Goal: Task Accomplishment & Management: Use online tool/utility

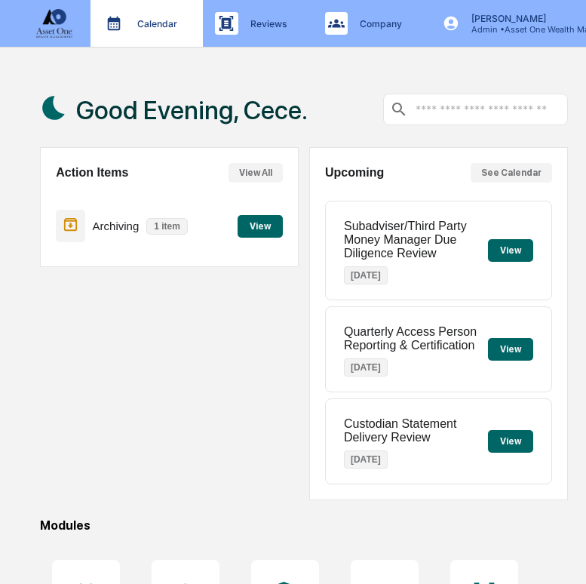
click at [151, 26] on p "Calendar" at bounding box center [155, 23] width 60 height 11
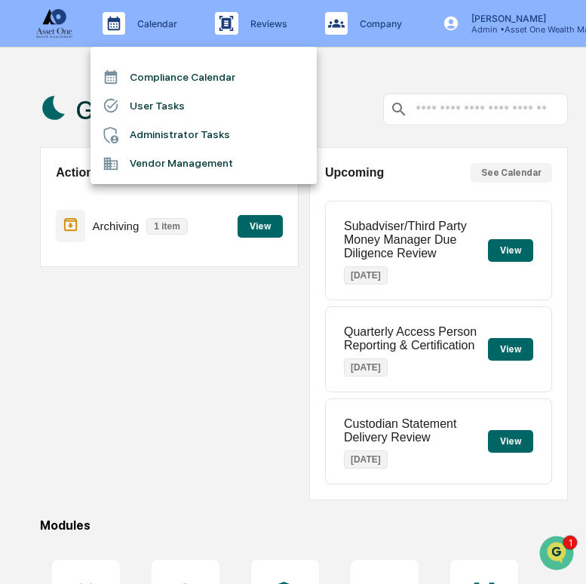
click at [162, 107] on li "User Tasks" at bounding box center [203, 105] width 226 height 29
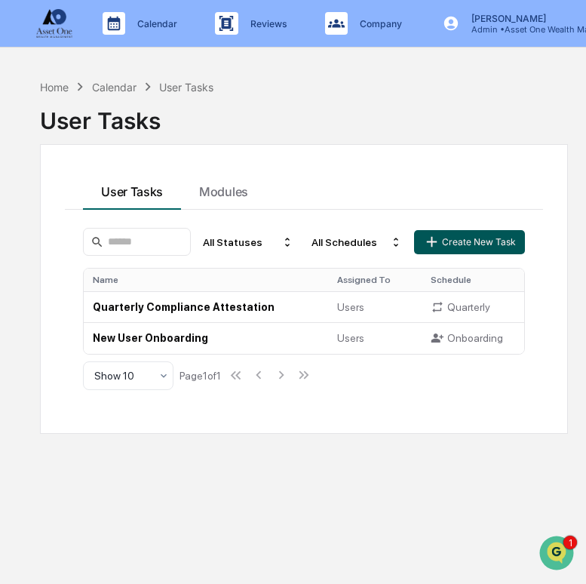
click at [424, 234] on icon "button" at bounding box center [431, 241] width 17 height 17
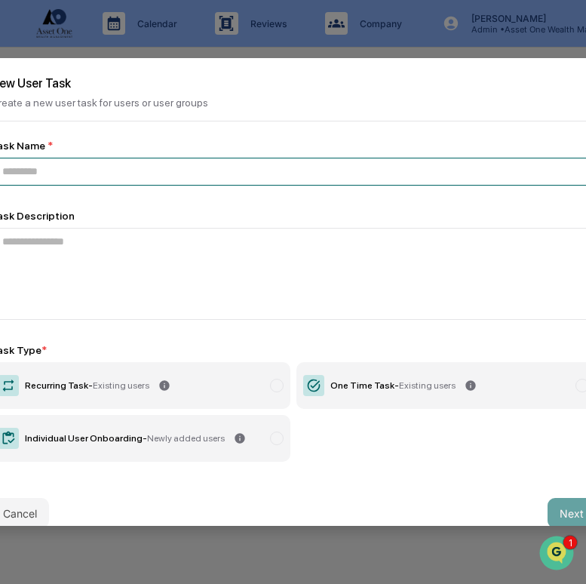
paste input "**********"
type input "**********"
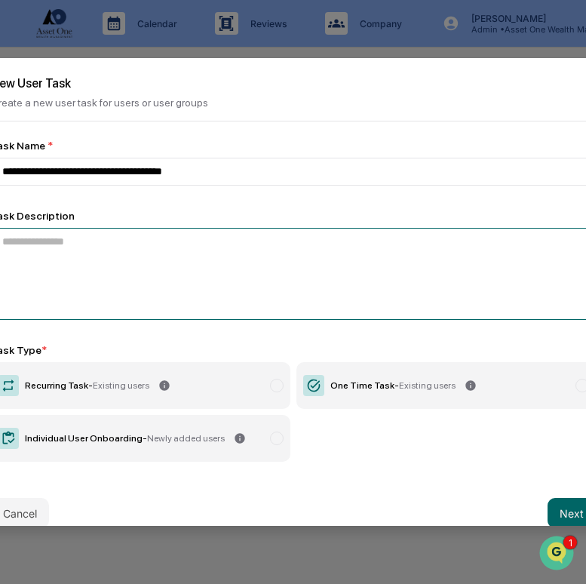
click at [329, 271] on textarea at bounding box center [293, 274] width 605 height 92
paste textarea "**********"
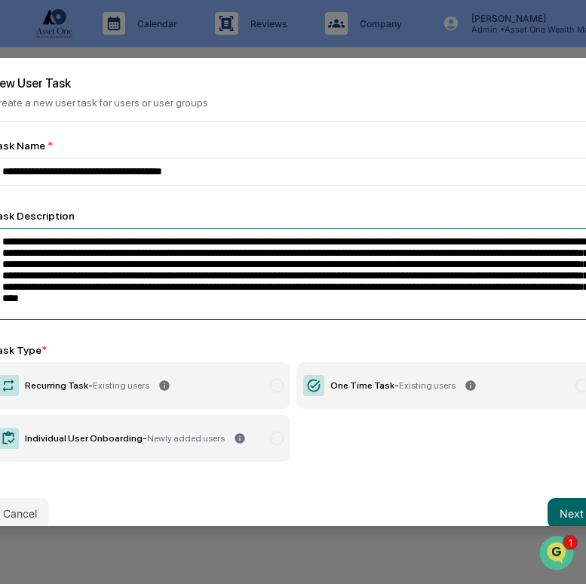
drag, startPoint x: 198, startPoint y: 244, endPoint x: 55, endPoint y: 247, distance: 142.5
click at [55, 247] on textarea "**********" at bounding box center [293, 274] width 605 height 92
paste textarea
type textarea "**********"
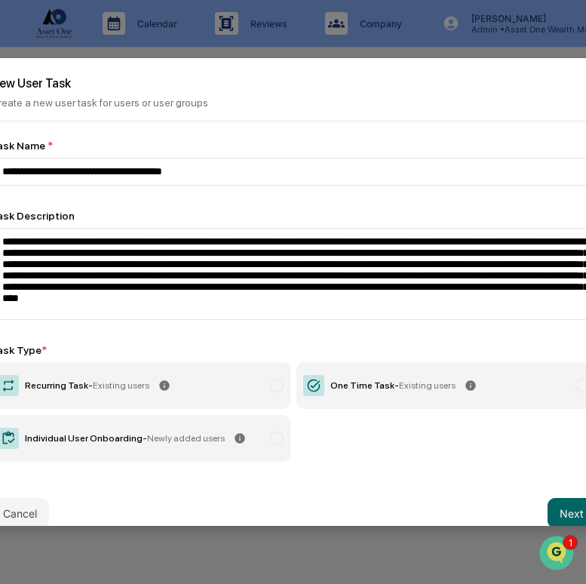
click at [389, 391] on div "One Time Task - Existing users" at bounding box center [392, 385] width 125 height 11
click at [556, 502] on button "Next" at bounding box center [571, 513] width 48 height 30
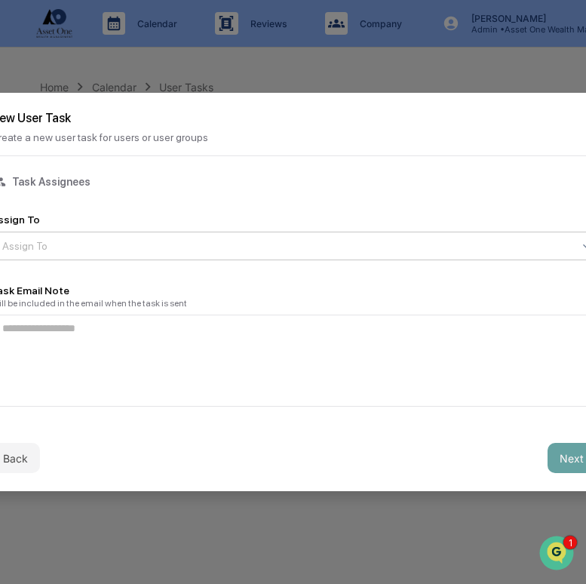
click at [288, 242] on div at bounding box center [287, 245] width 570 height 15
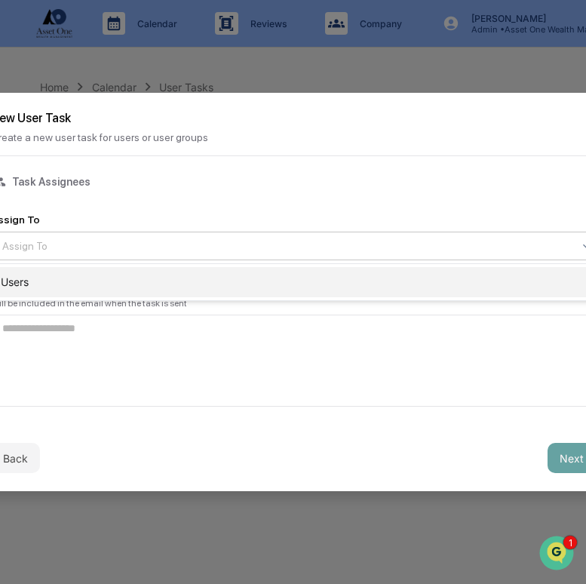
click at [276, 281] on div "Users" at bounding box center [293, 282] width 603 height 30
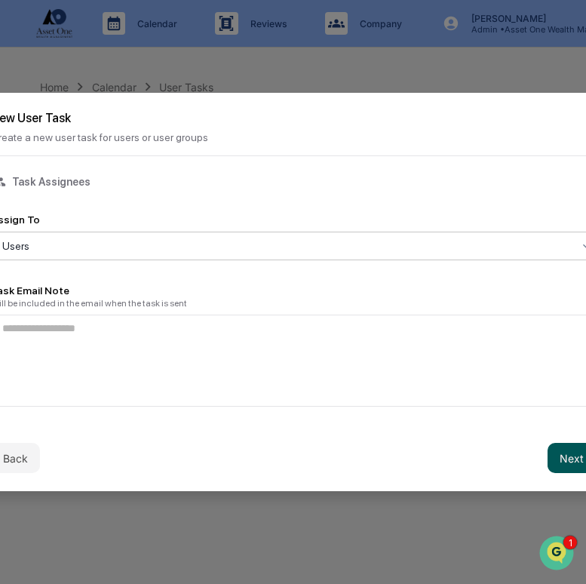
click at [560, 457] on button "Next" at bounding box center [571, 458] width 48 height 30
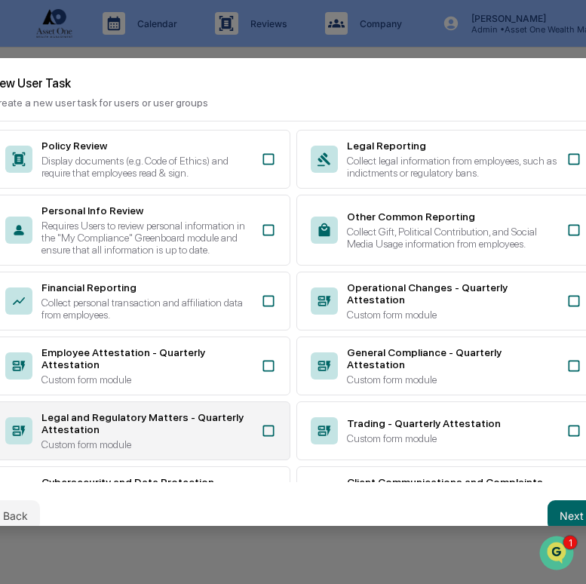
scroll to position [52, 0]
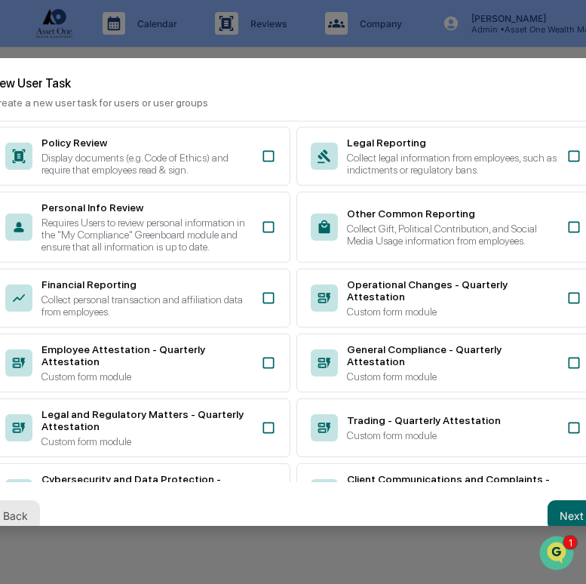
click at [12, 516] on button "Back" at bounding box center [15, 515] width 49 height 30
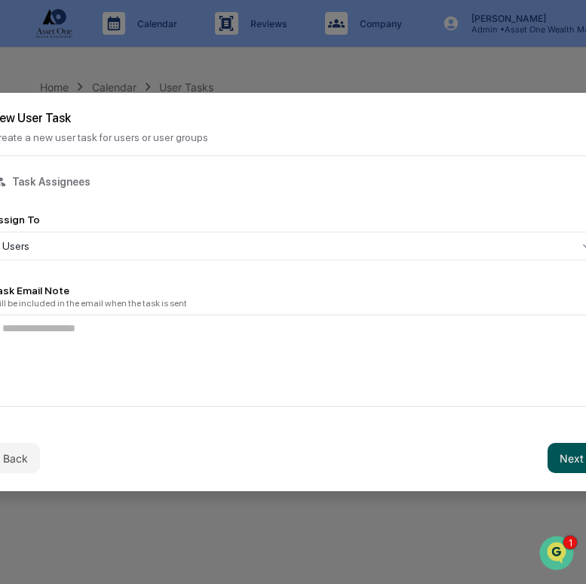
click at [570, 465] on button "Next" at bounding box center [571, 458] width 48 height 30
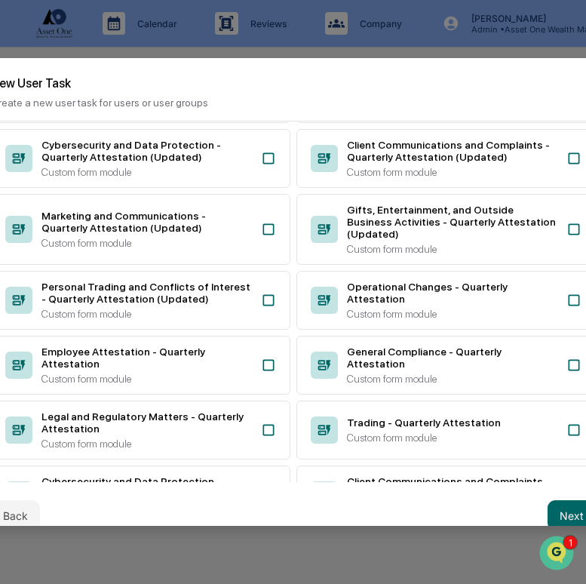
scroll to position [387, 0]
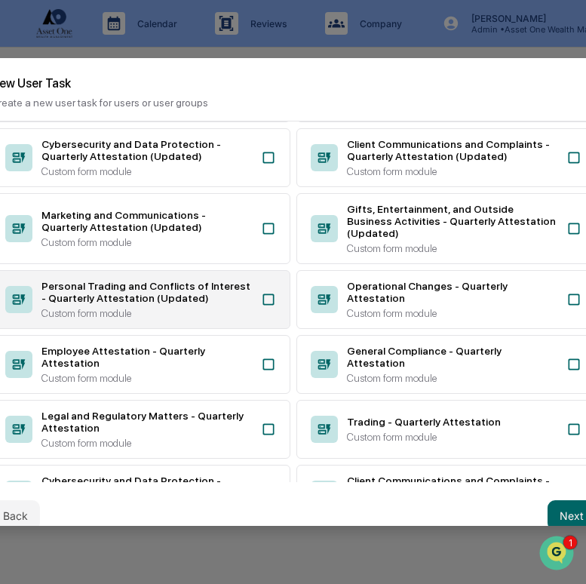
click at [241, 304] on div "Personal Trading and Conflicts of Interest - Quarterly Attestation (Updated)" at bounding box center [146, 292] width 210 height 24
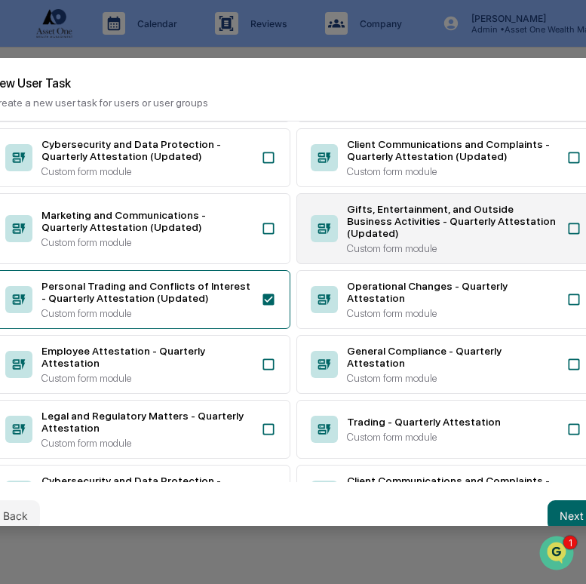
click at [372, 239] on div "Gifts, Entertainment, and Outside Business Activities - Quarterly Attestation (…" at bounding box center [452, 221] width 210 height 36
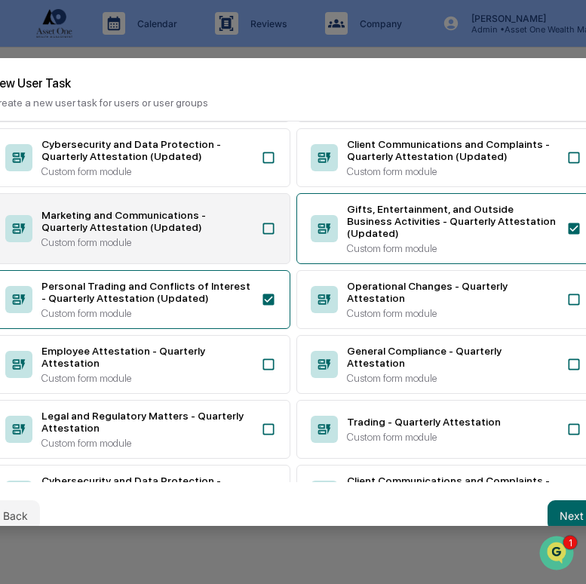
click at [233, 233] on div "Marketing and Communications - Quarterly Attestation (Updated)" at bounding box center [146, 221] width 210 height 24
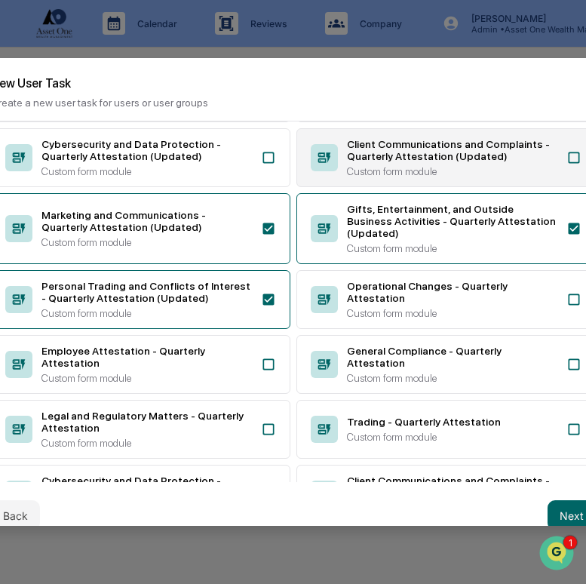
click at [387, 162] on div "Client Communications and Complaints - Quarterly Attestation (Updated)" at bounding box center [452, 150] width 210 height 24
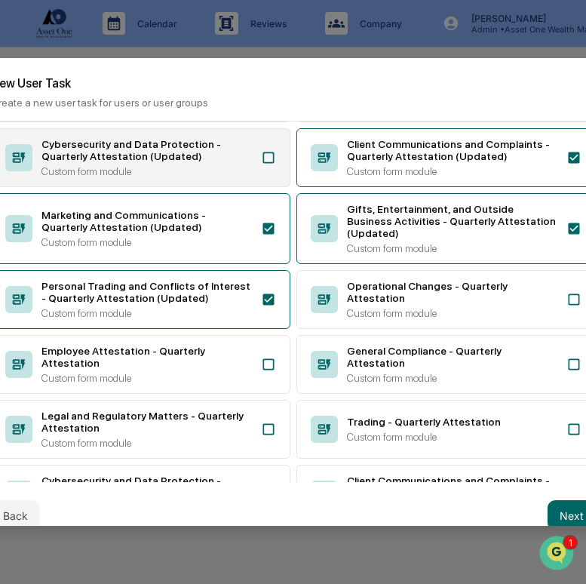
click at [195, 162] on div "Cybersecurity and Data Protection - Quarterly Attestation (Updated)" at bounding box center [146, 150] width 210 height 24
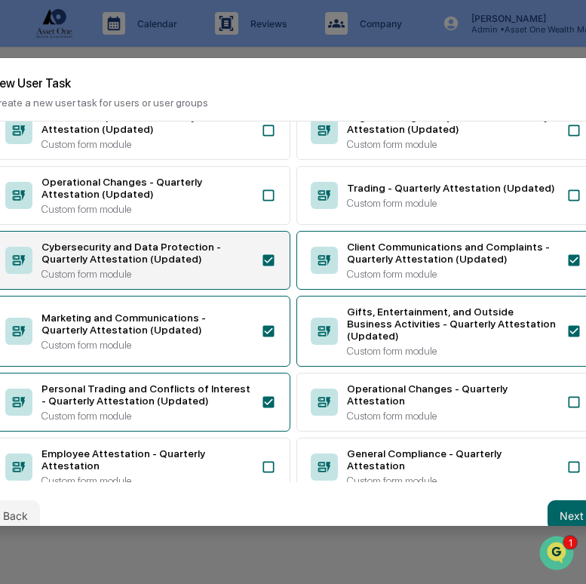
scroll to position [255, 0]
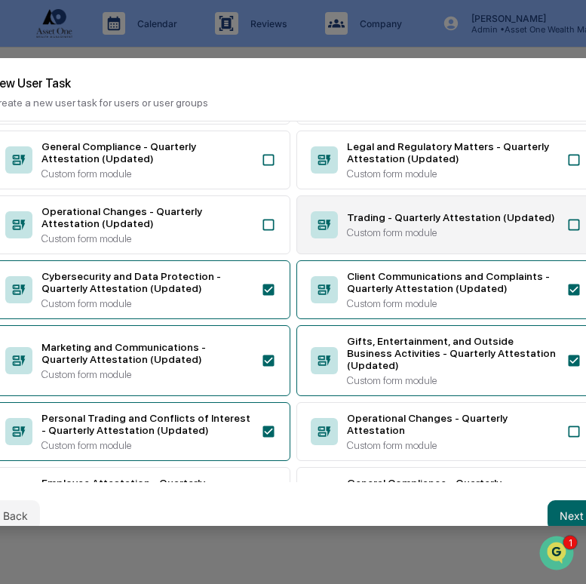
click at [358, 223] on div "Trading - Quarterly Attestation (Updated)" at bounding box center [452, 217] width 210 height 12
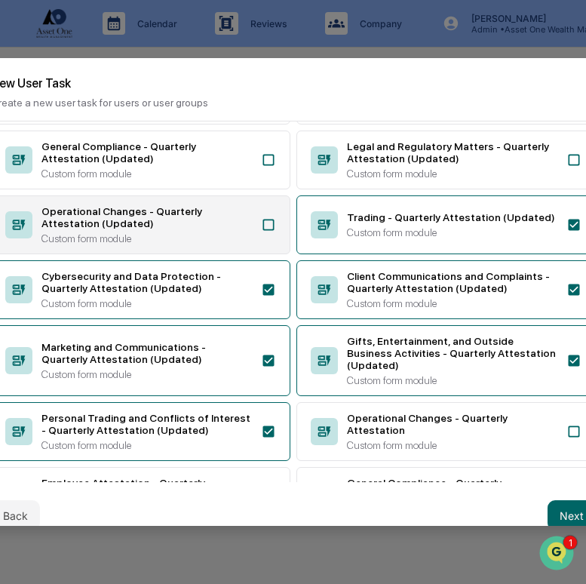
click at [207, 229] on div "Operational Changes - Quarterly Attestation (Updated)" at bounding box center [146, 217] width 210 height 24
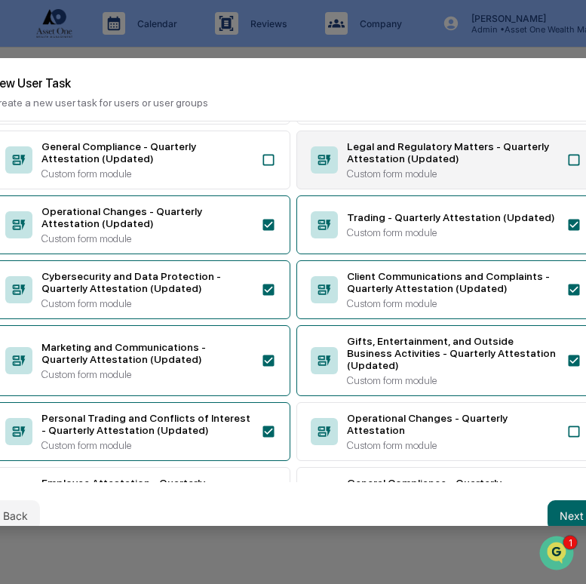
click at [363, 179] on div "Legal and Regulatory Matters - Quarterly Attestation (Updated) Custom form modu…" at bounding box center [452, 159] width 210 height 39
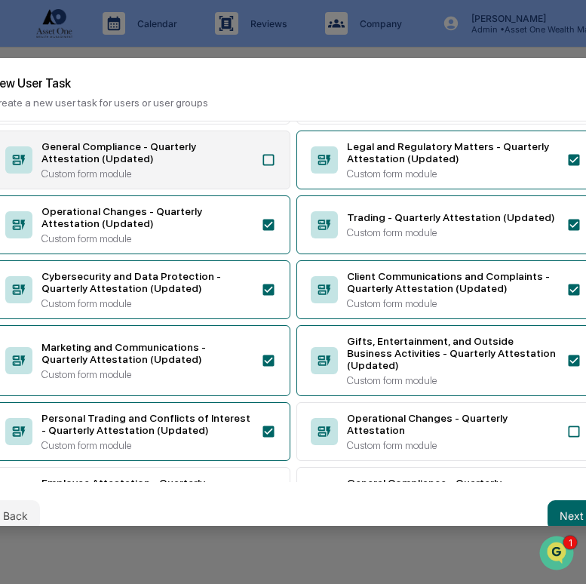
click at [247, 179] on div "General Compliance - Quarterly Attestation (Updated) Custom form module" at bounding box center [146, 159] width 210 height 39
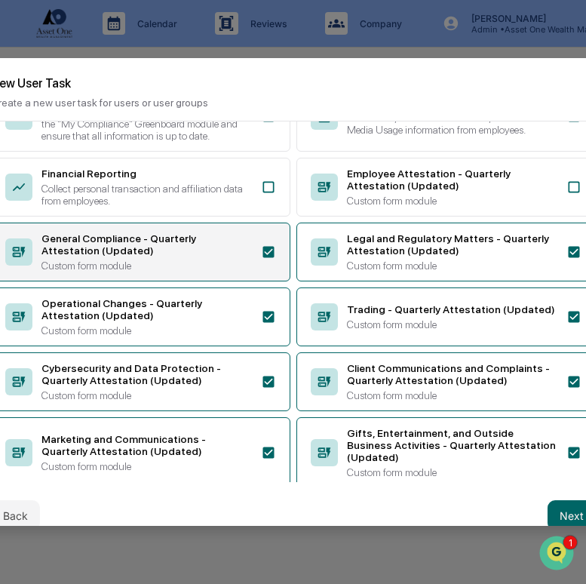
scroll to position [158, 0]
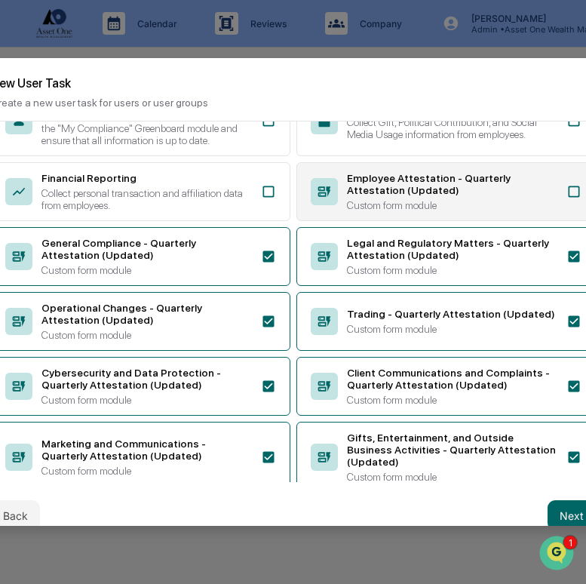
click at [384, 196] on div "Employee Attestation - Quarterly Attestation (Updated)" at bounding box center [452, 184] width 210 height 24
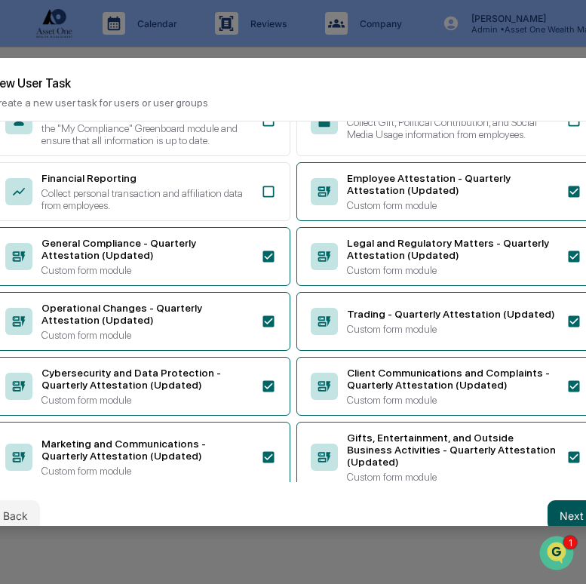
click at [576, 514] on button "Next" at bounding box center [571, 515] width 48 height 30
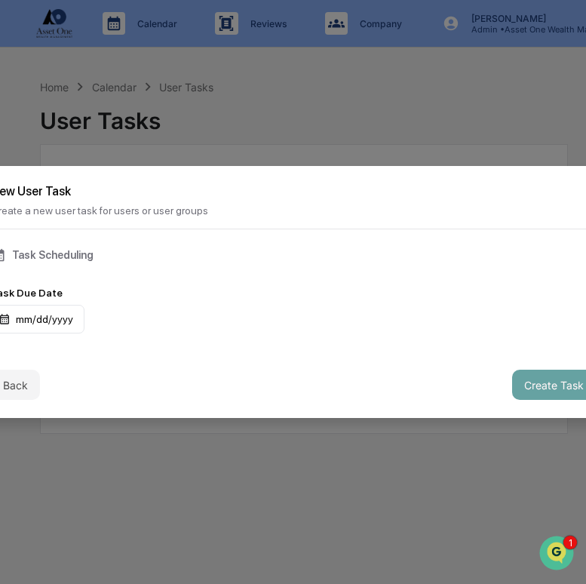
scroll to position [0, 0]
click at [64, 314] on div "mm/dd/yyyy" at bounding box center [38, 319] width 94 height 29
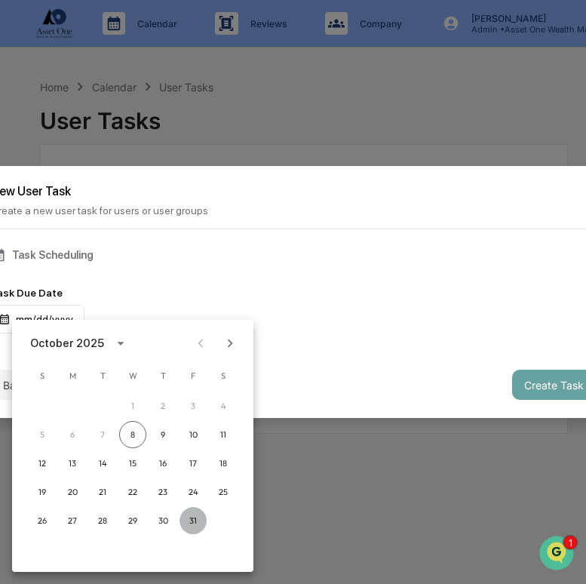
click at [189, 519] on button "31" at bounding box center [192, 520] width 27 height 27
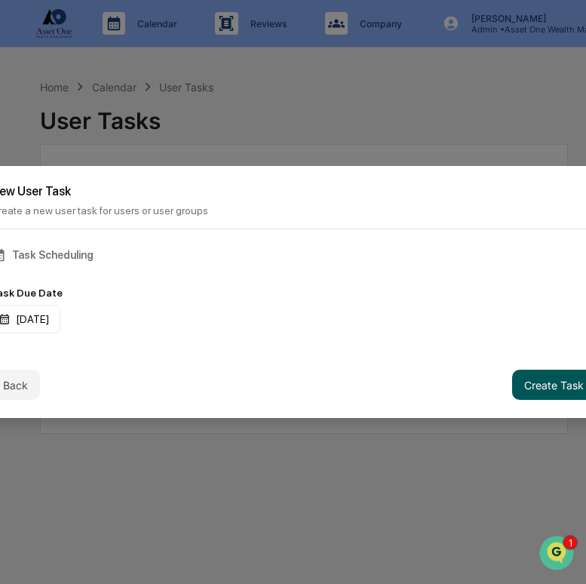
click at [547, 376] on button "Create Task" at bounding box center [554, 384] width 84 height 30
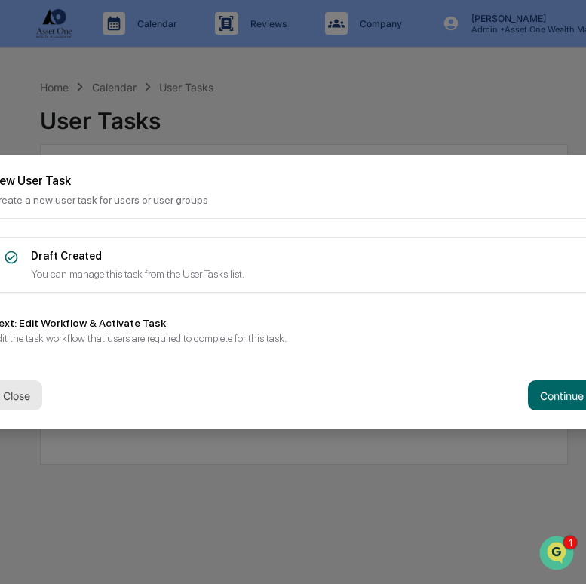
click at [17, 385] on button "Close" at bounding box center [16, 395] width 51 height 30
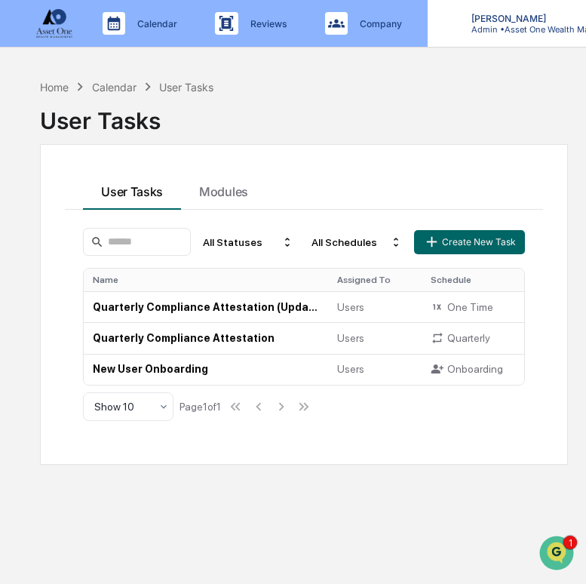
click at [517, 18] on p "[PERSON_NAME]" at bounding box center [529, 18] width 140 height 11
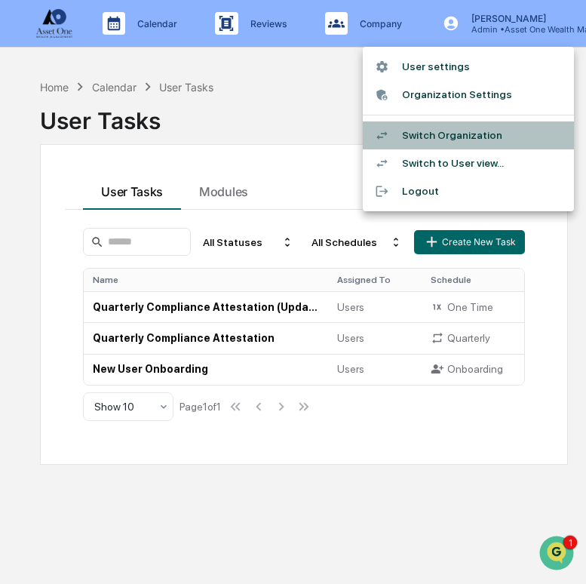
click at [489, 133] on li "Switch Organization" at bounding box center [468, 135] width 211 height 28
